Goal: Task Accomplishment & Management: Manage account settings

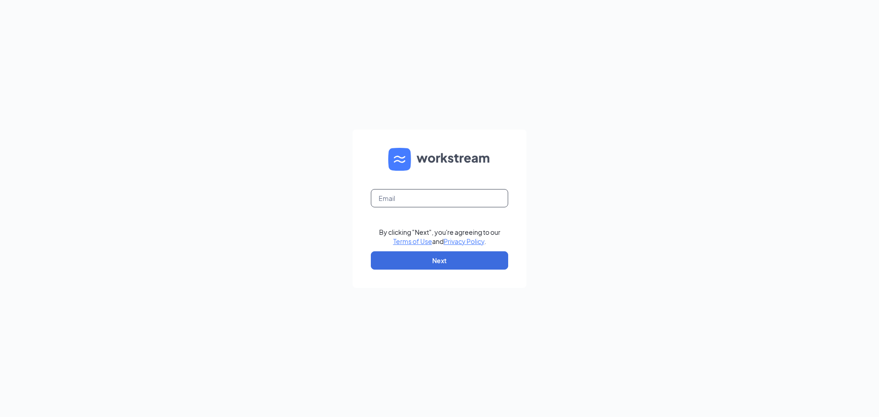
click at [419, 201] on input "text" at bounding box center [439, 198] width 137 height 18
click at [427, 200] on input "[EMAIL_ADDRESS][DEMOGRAPHIC_DATA][DOMAIN_NAME]" at bounding box center [439, 198] width 137 height 18
click at [428, 200] on input "[EMAIL_ADDRESS][DEMOGRAPHIC_DATA][DOMAIN_NAME]" at bounding box center [439, 198] width 137 height 18
type input "[EMAIL_ADDRESS][DEMOGRAPHIC_DATA][DOMAIN_NAME]"
click at [454, 263] on button "Next" at bounding box center [439, 260] width 137 height 18
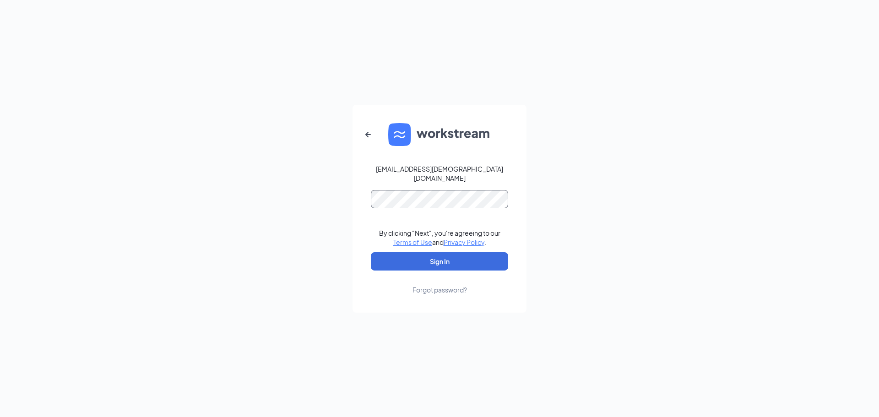
click at [371, 252] on button "Sign In" at bounding box center [439, 261] width 137 height 18
click at [442, 257] on button "Sign In" at bounding box center [439, 261] width 137 height 18
click at [312, 188] on div "[EMAIL_ADDRESS][DEMOGRAPHIC_DATA][DOMAIN_NAME] Credential mismatches. By clicki…" at bounding box center [439, 208] width 879 height 417
drag, startPoint x: 312, startPoint y: 188, endPoint x: 272, endPoint y: 185, distance: 40.4
drag, startPoint x: 272, startPoint y: 185, endPoint x: 450, endPoint y: 253, distance: 191.0
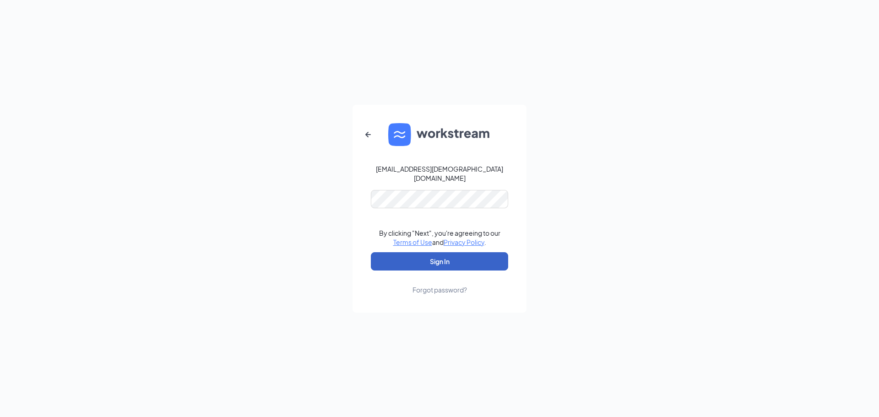
click at [450, 253] on button "Sign In" at bounding box center [439, 261] width 137 height 18
click at [285, 177] on div "[EMAIL_ADDRESS][DEMOGRAPHIC_DATA][DOMAIN_NAME] Credential mismatches. By clicki…" at bounding box center [439, 208] width 879 height 417
click at [446, 270] on link "Forgot password?" at bounding box center [439, 282] width 54 height 24
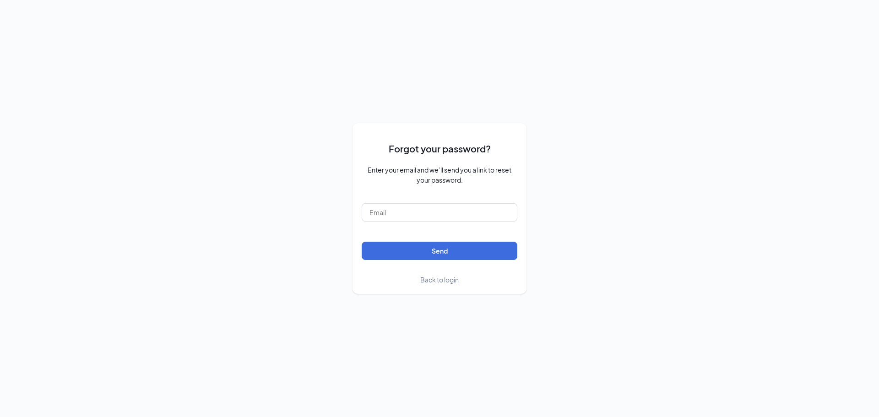
click at [454, 281] on span "Back to login" at bounding box center [439, 279] width 38 height 8
